Goal: Information Seeking & Learning: Learn about a topic

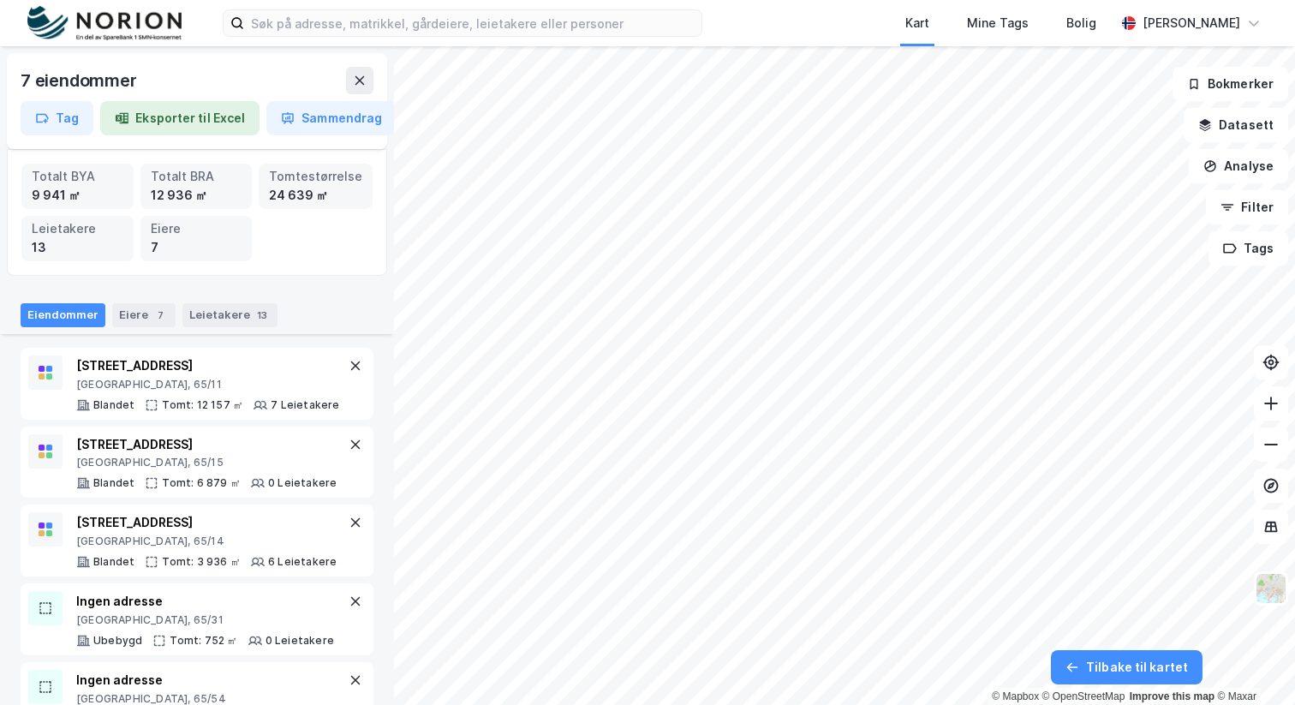
scroll to position [214, 0]
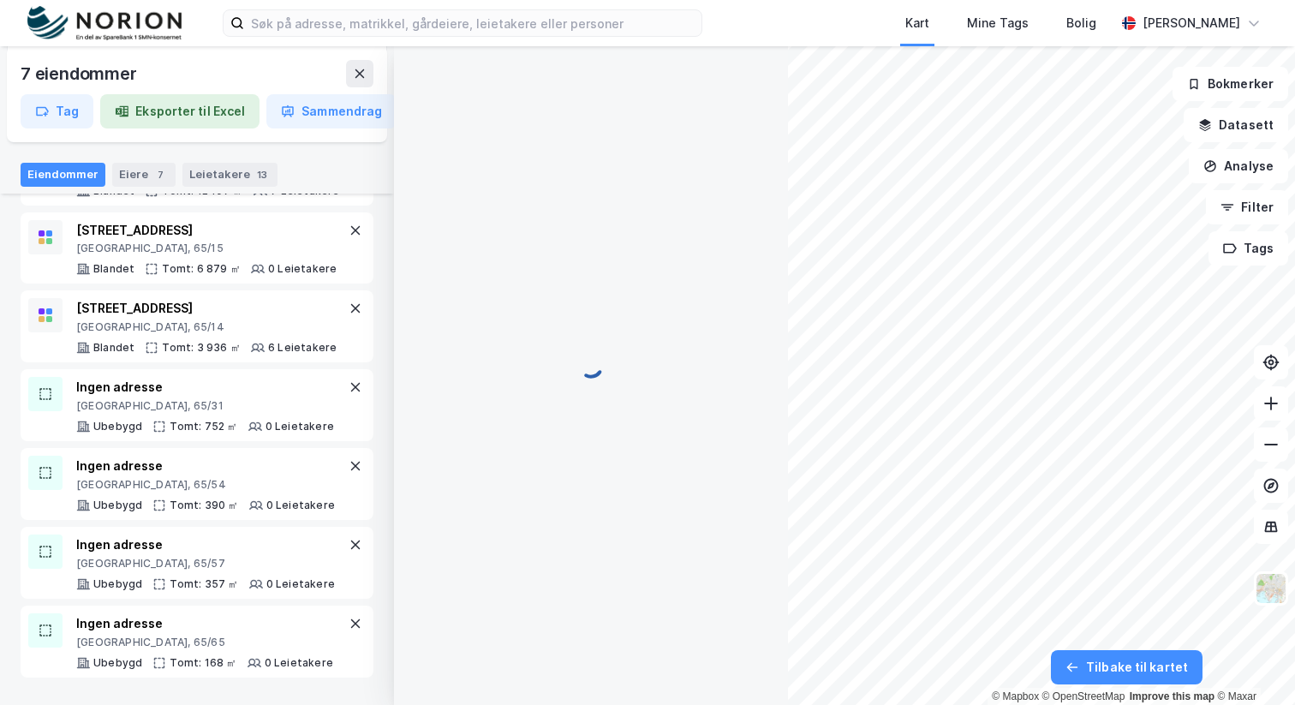
scroll to position [3, 0]
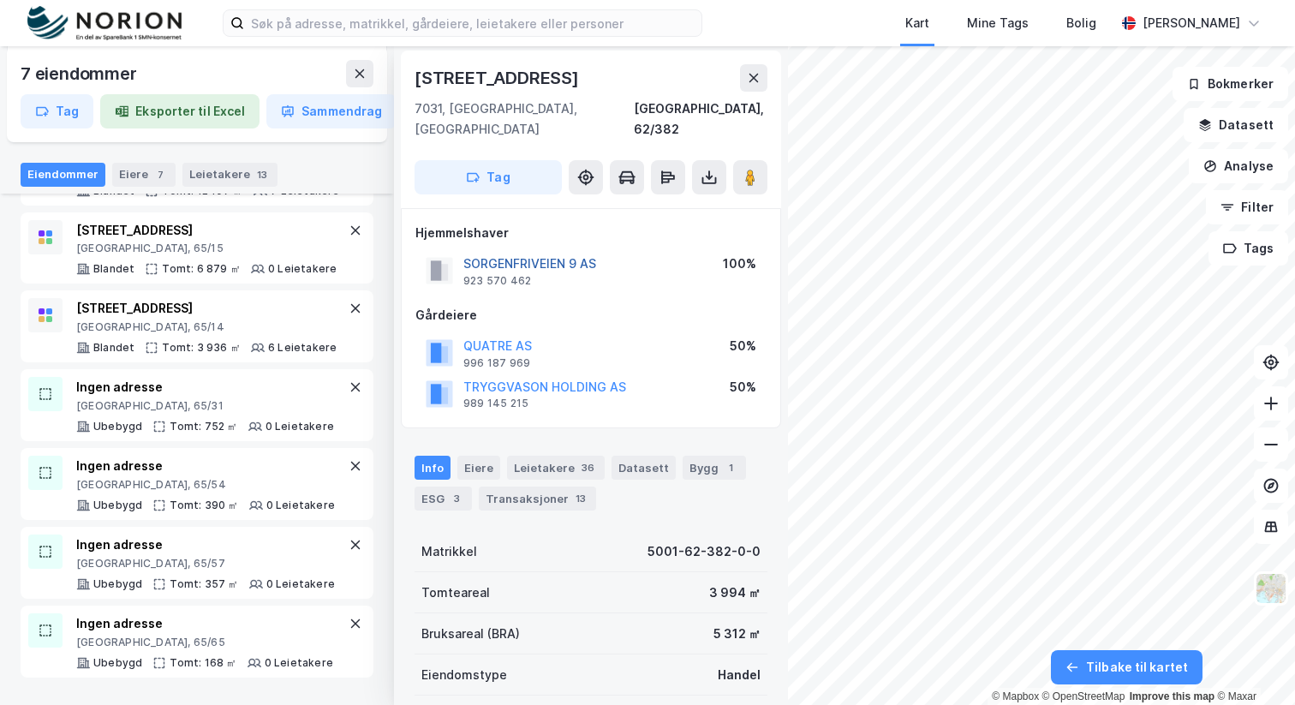
click at [0, 0] on button "SORGENFRIVEIEN 9 AS" at bounding box center [0, 0] width 0 height 0
